Goal: Information Seeking & Learning: Learn about a topic

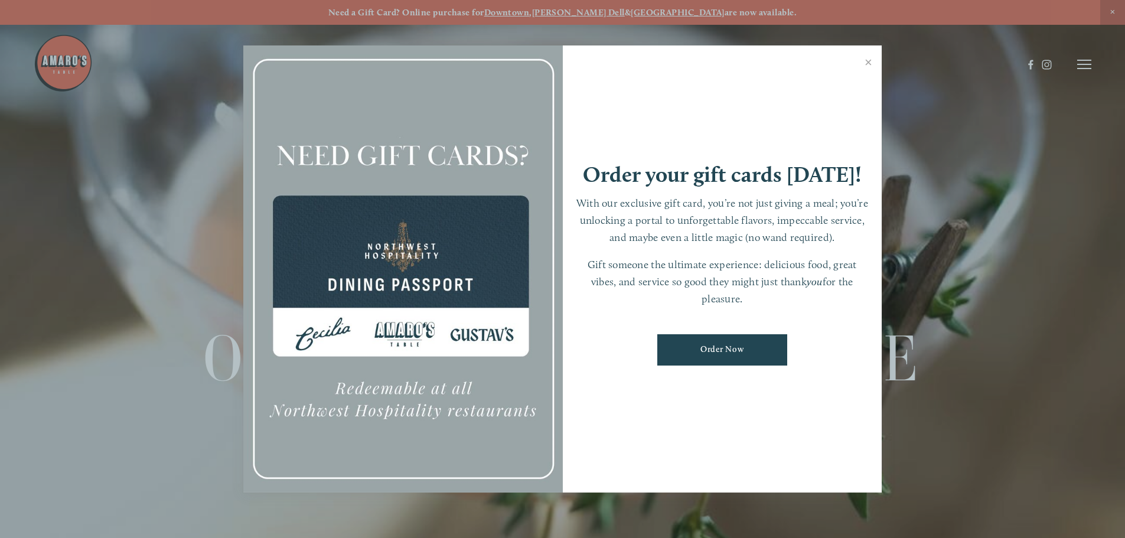
click at [592, 9] on div at bounding box center [562, 269] width 1125 height 538
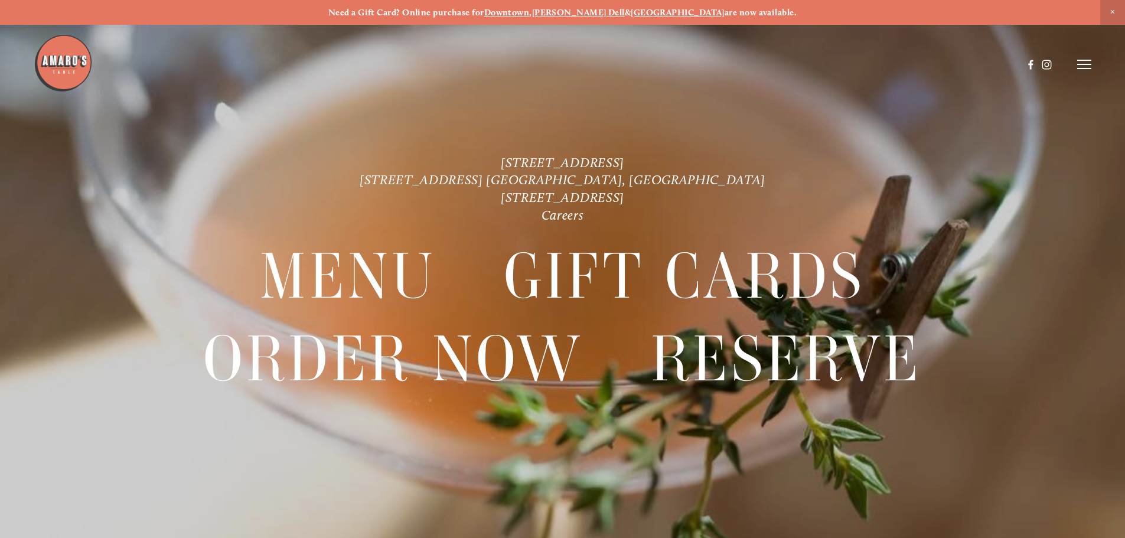
click at [592, 9] on strong "[PERSON_NAME] Dell" at bounding box center [578, 12] width 93 height 11
click at [1082, 60] on icon at bounding box center [1084, 64] width 14 height 11
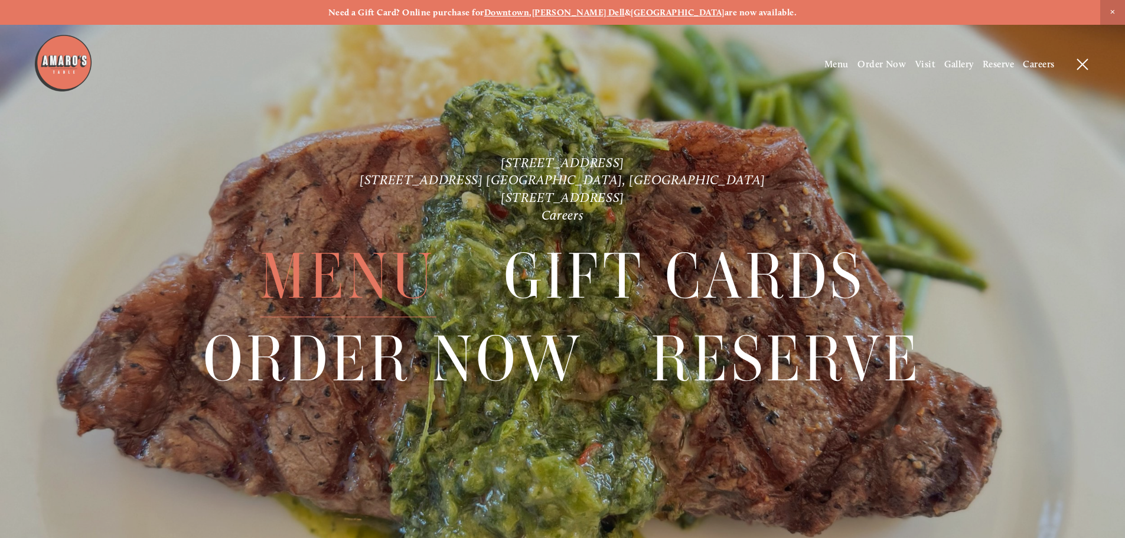
click at [336, 297] on span "Menu" at bounding box center [348, 277] width 176 height 82
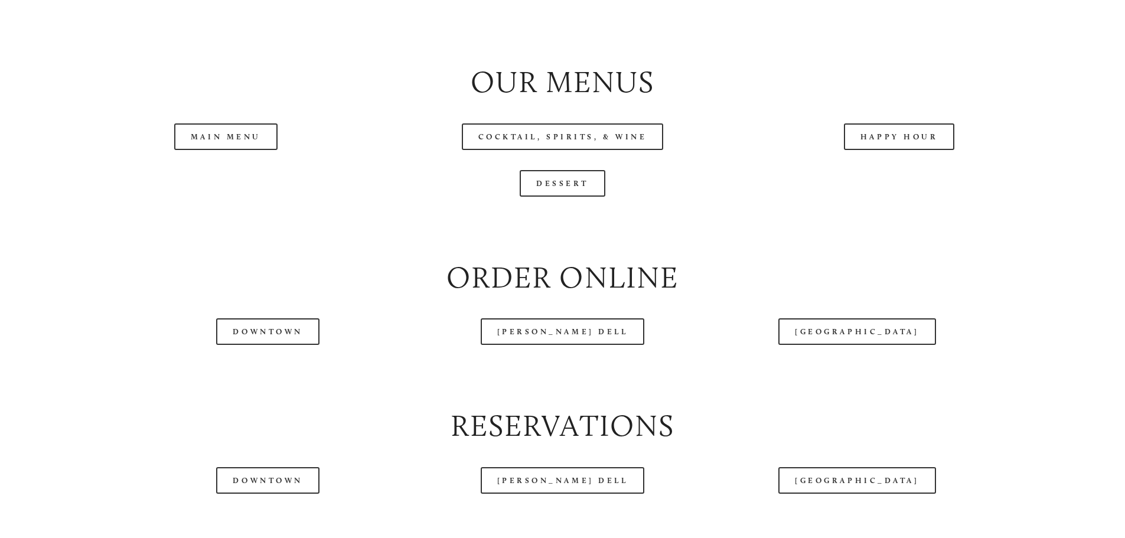
scroll to position [1359, 0]
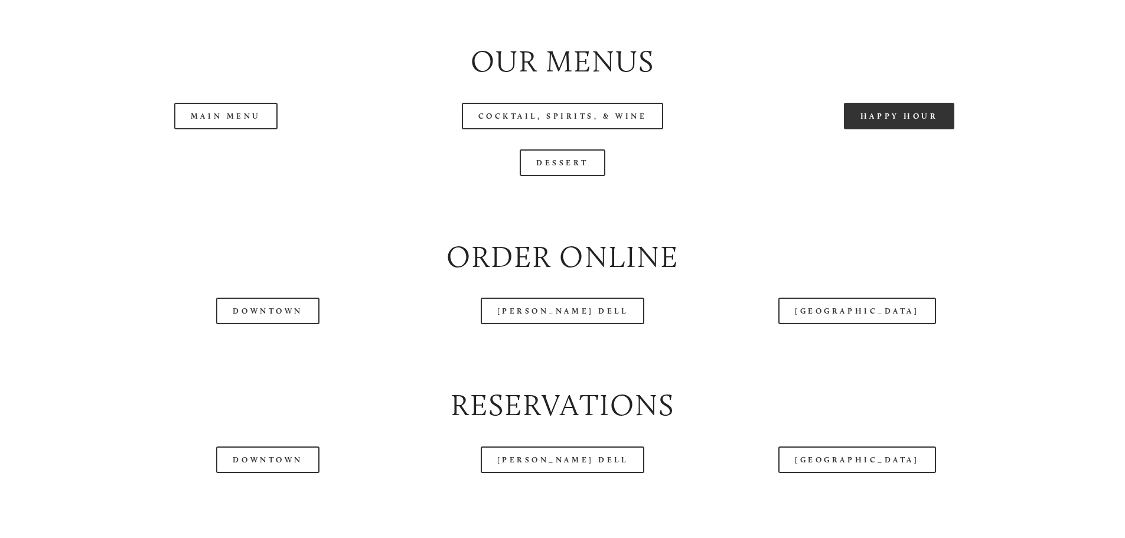
click at [885, 129] on link "Happy Hour" at bounding box center [899, 116] width 111 height 27
